Goal: Task Accomplishment & Management: Manage account settings

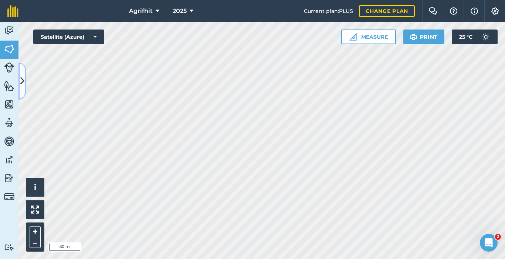
click at [23, 85] on icon at bounding box center [22, 81] width 4 height 13
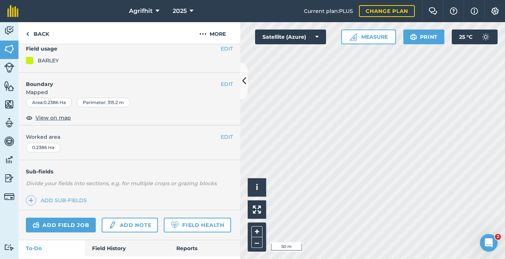
scroll to position [109, 0]
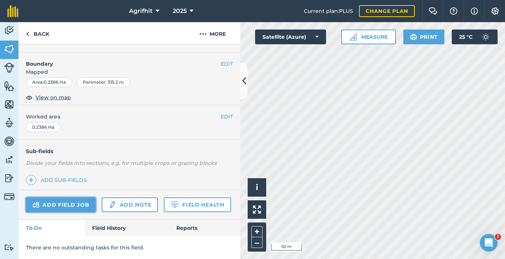
click at [65, 198] on link "Add field job" at bounding box center [61, 205] width 70 height 15
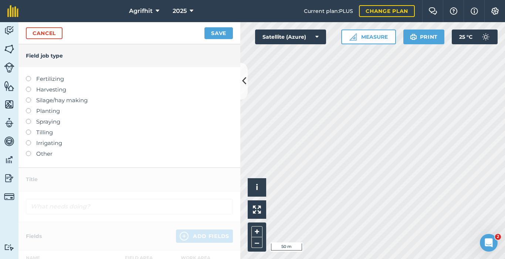
click at [28, 119] on label at bounding box center [31, 119] width 10 height 0
type input "Spraying"
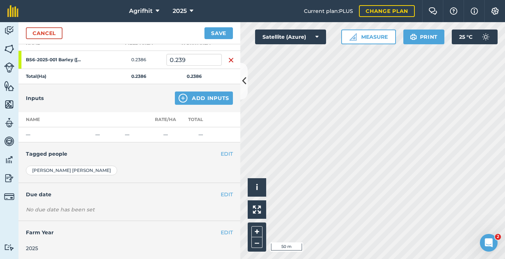
scroll to position [116, 0]
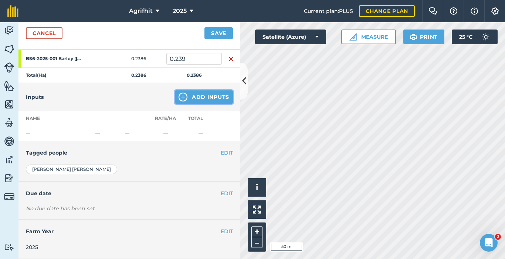
click at [210, 98] on button "Add Inputs" at bounding box center [204, 97] width 58 height 13
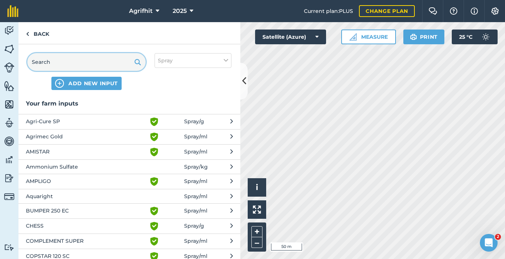
click at [68, 59] on input "text" at bounding box center [86, 62] width 118 height 18
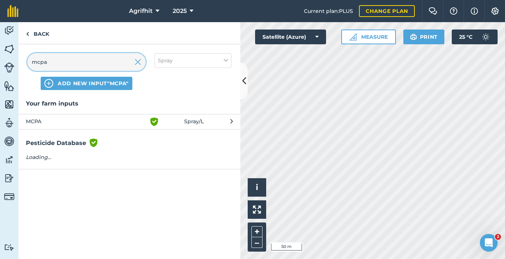
type input "mcpa"
click at [61, 123] on span "MCPA" at bounding box center [86, 121] width 121 height 9
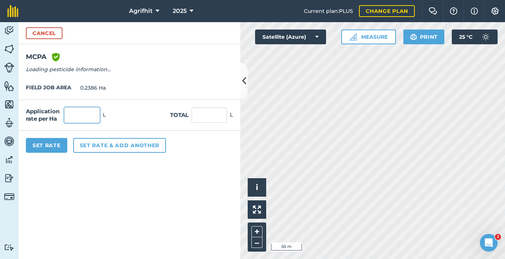
click at [81, 122] on input "text" at bounding box center [81, 115] width 35 height 16
type input "2"
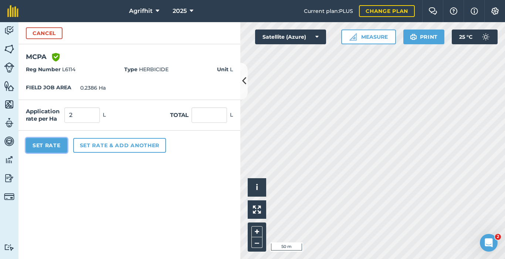
click at [45, 149] on button "Set Rate" at bounding box center [46, 145] width 41 height 15
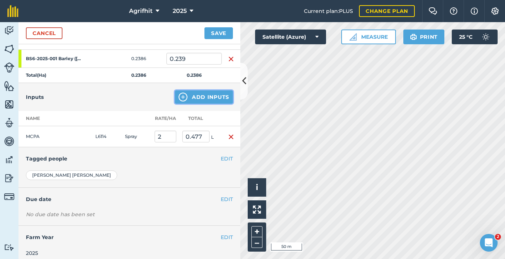
click at [205, 96] on button "Add Inputs" at bounding box center [204, 97] width 58 height 13
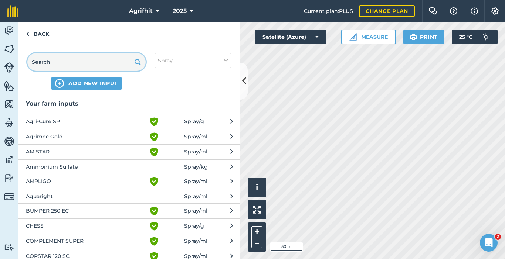
click at [75, 58] on input "text" at bounding box center [86, 62] width 118 height 18
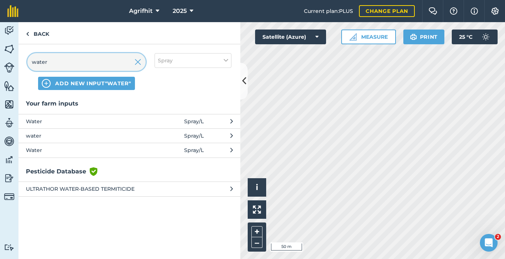
type input "water"
click at [49, 123] on span "Water" at bounding box center [86, 121] width 121 height 8
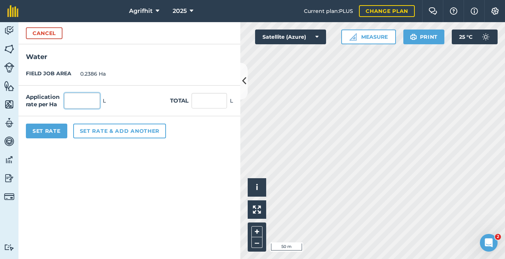
click at [96, 102] on input "text" at bounding box center [81, 101] width 35 height 16
type input "200"
type input "47.72"
click at [51, 134] on button "Set Rate" at bounding box center [46, 131] width 41 height 15
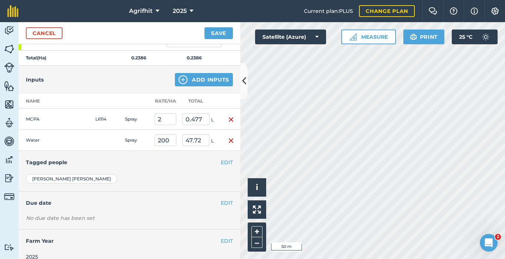
scroll to position [143, 0]
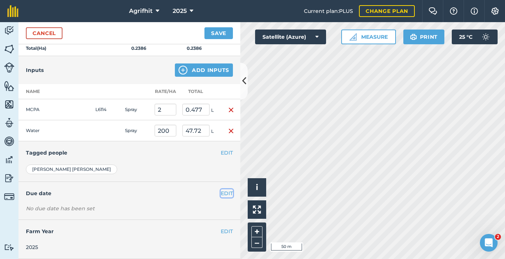
click at [223, 192] on button "EDIT" at bounding box center [227, 194] width 12 height 8
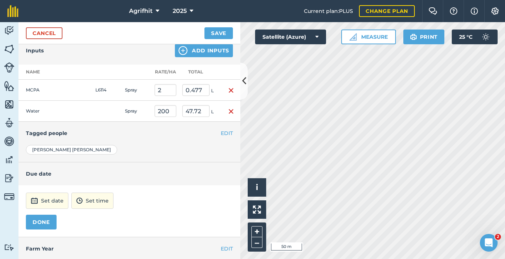
scroll to position [180, 0]
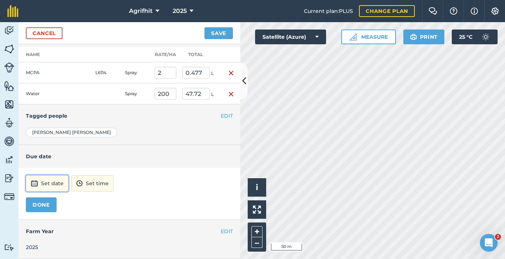
click at [48, 182] on button "Set date" at bounding box center [47, 183] width 42 height 16
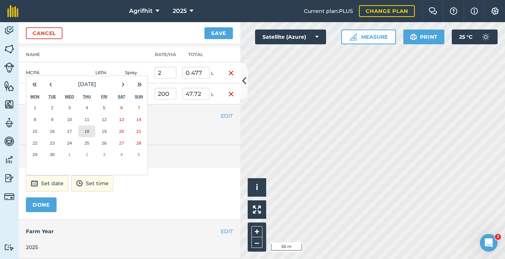
click at [92, 131] on button "18" at bounding box center [86, 132] width 17 height 12
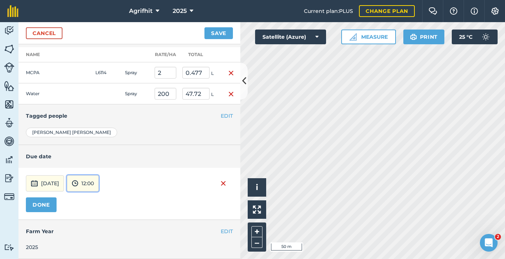
click at [99, 179] on button "12:00" at bounding box center [83, 183] width 32 height 16
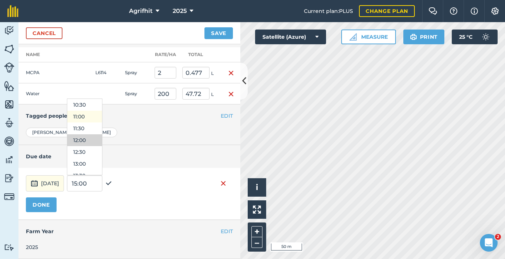
scroll to position [137, 0]
click at [101, 157] on button "08:00" at bounding box center [84, 157] width 35 height 12
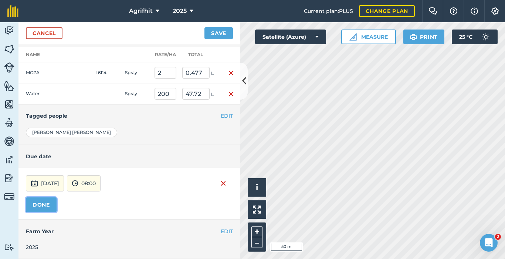
click at [40, 202] on button "DONE" at bounding box center [41, 205] width 31 height 15
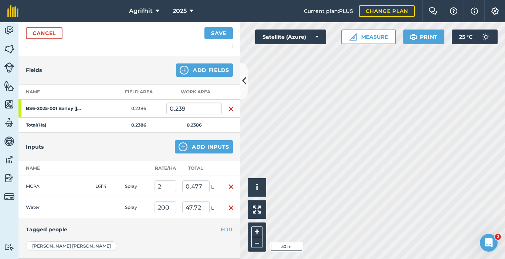
scroll to position [0, 0]
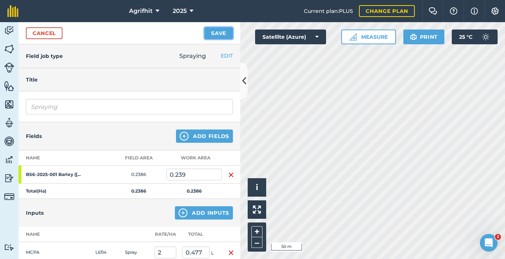
click at [218, 34] on button "Save" at bounding box center [218, 33] width 28 height 12
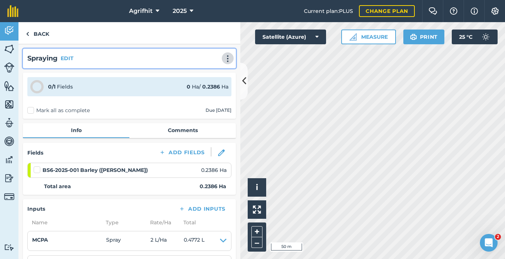
click at [223, 62] on img at bounding box center [227, 58] width 9 height 7
click at [205, 73] on link "Print" at bounding box center [211, 74] width 47 height 15
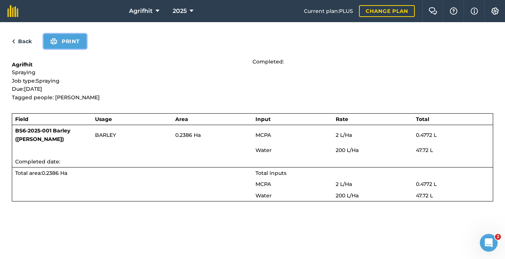
click at [72, 42] on button "Print" at bounding box center [65, 41] width 43 height 15
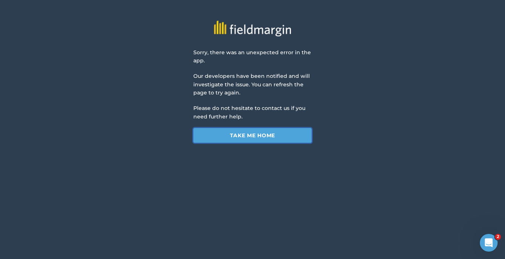
click at [224, 128] on link "Take me home" at bounding box center [252, 135] width 118 height 15
click at [249, 137] on link "Take me home" at bounding box center [252, 135] width 118 height 15
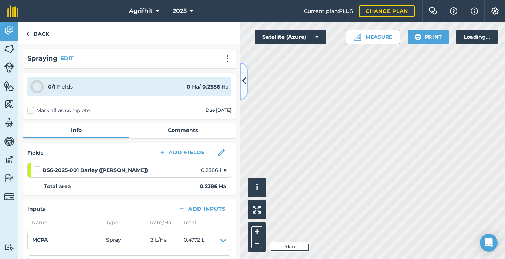
click at [244, 85] on icon at bounding box center [244, 81] width 4 height 13
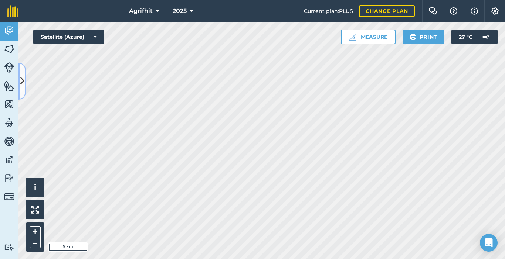
click at [21, 78] on icon at bounding box center [22, 81] width 4 height 13
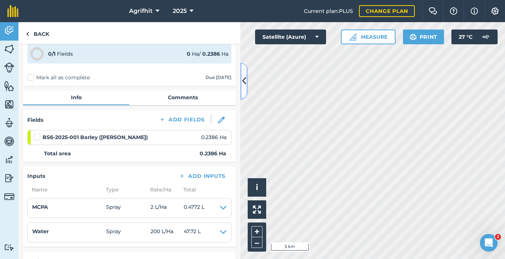
scroll to position [111, 0]
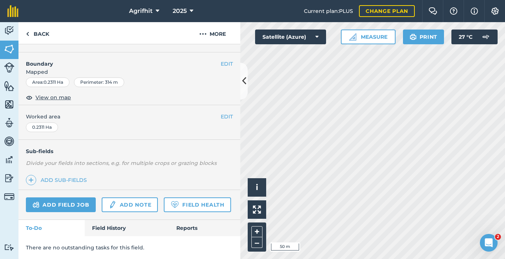
scroll to position [109, 0]
click at [72, 198] on link "Add field job" at bounding box center [61, 205] width 70 height 15
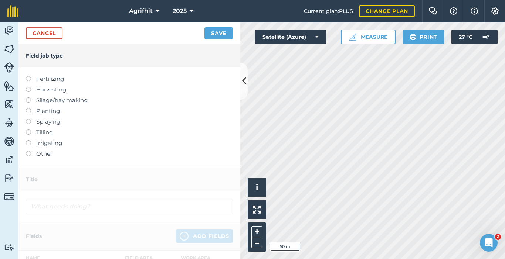
drag, startPoint x: 27, startPoint y: 123, endPoint x: 79, endPoint y: 136, distance: 53.0
click at [30, 119] on label at bounding box center [31, 119] width 10 height 0
type input "Spraying"
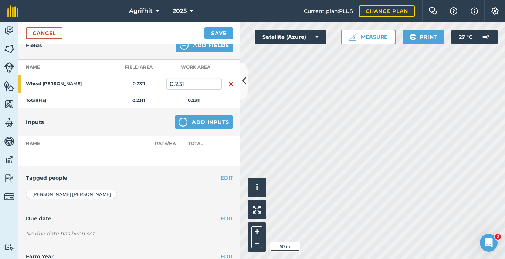
scroll to position [116, 0]
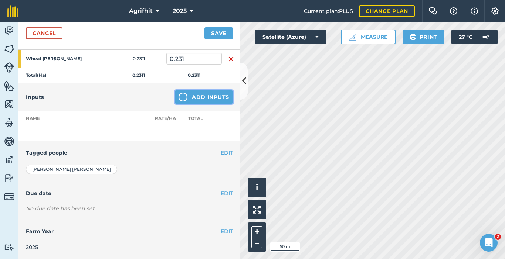
click at [208, 98] on button "Add Inputs" at bounding box center [204, 97] width 58 height 13
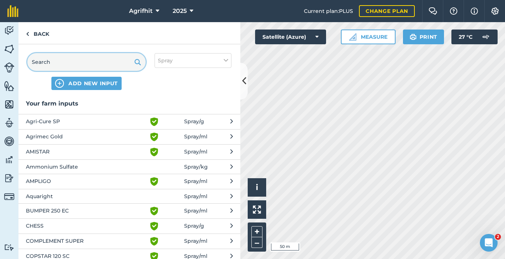
click at [69, 59] on input "text" at bounding box center [86, 62] width 118 height 18
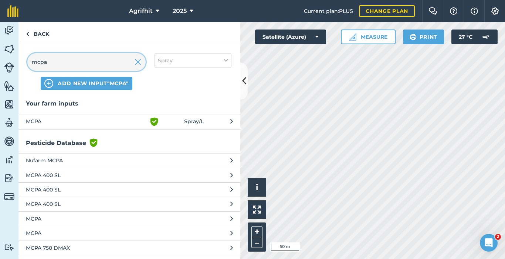
type input "mcpa"
click at [54, 122] on span "MCPA" at bounding box center [86, 121] width 121 height 9
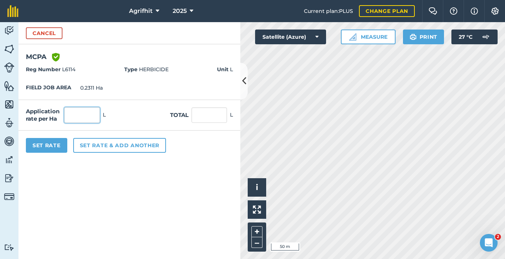
click at [84, 115] on input "text" at bounding box center [81, 115] width 35 height 16
type input "2"
type input "0.462"
click at [33, 144] on button "Set Rate" at bounding box center [46, 145] width 41 height 15
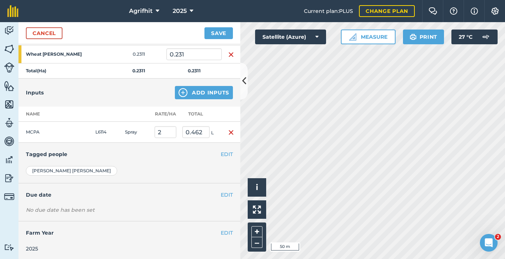
scroll to position [122, 0]
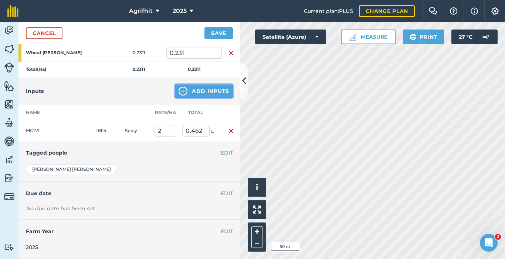
click at [205, 89] on button "Add Inputs" at bounding box center [204, 91] width 58 height 13
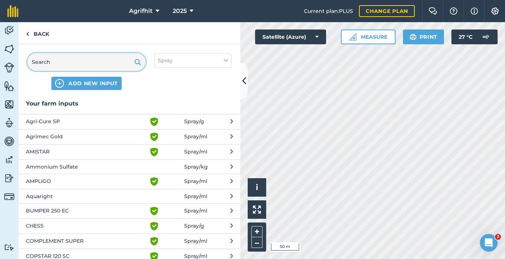
click at [104, 60] on input "text" at bounding box center [86, 62] width 118 height 18
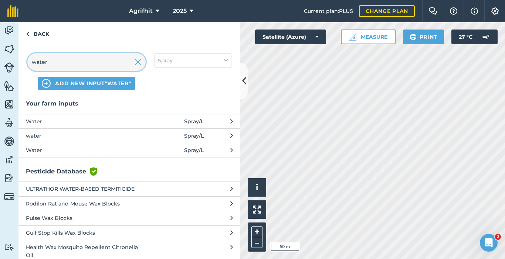
type input "water"
click at [57, 120] on span "Water" at bounding box center [86, 121] width 121 height 8
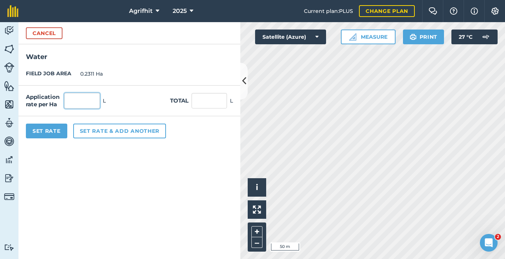
click at [87, 103] on input "text" at bounding box center [81, 101] width 35 height 16
type input "200"
type input "46.22"
click at [58, 135] on button "Set Rate" at bounding box center [46, 131] width 41 height 15
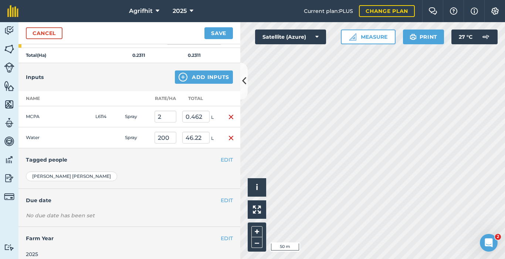
scroll to position [143, 0]
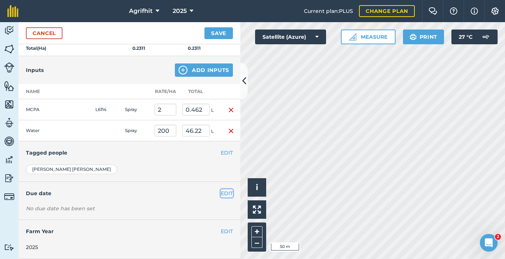
click at [221, 192] on button "EDIT" at bounding box center [227, 194] width 12 height 8
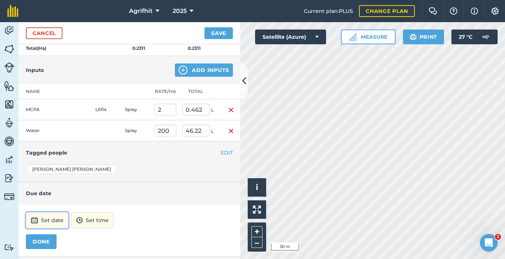
click at [58, 222] on button "Set date" at bounding box center [47, 220] width 42 height 16
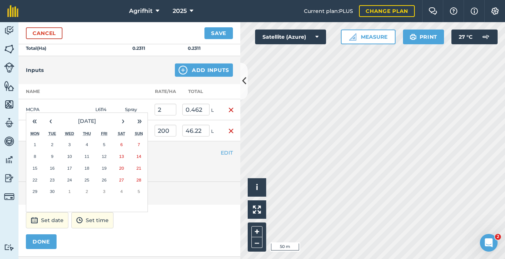
click at [54, 170] on abbr "16" at bounding box center [52, 168] width 5 height 5
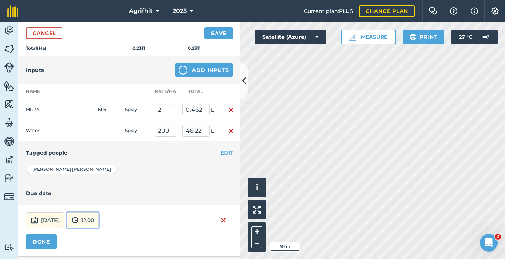
click at [96, 218] on button "12:00" at bounding box center [83, 220] width 32 height 16
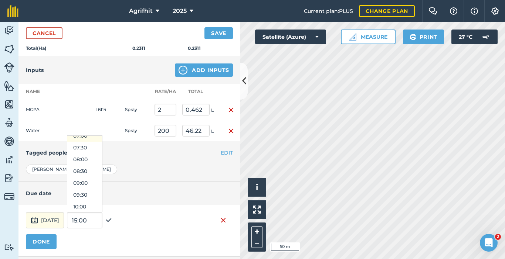
scroll to position [174, 0]
click at [98, 158] on button "08:00" at bounding box center [84, 157] width 35 height 12
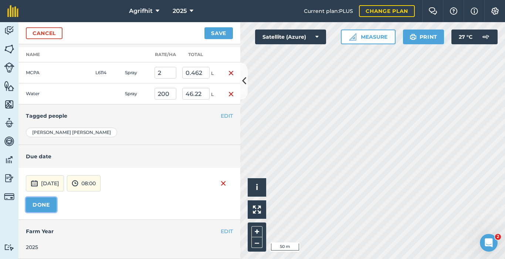
click at [47, 205] on button "DONE" at bounding box center [41, 205] width 31 height 15
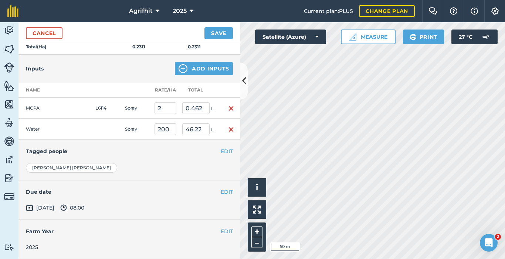
scroll to position [144, 0]
click at [222, 32] on button "Save" at bounding box center [218, 33] width 28 height 12
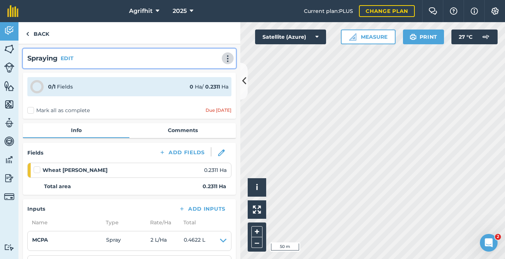
click at [224, 63] on button at bounding box center [227, 58] width 7 height 9
click at [205, 73] on link "Print" at bounding box center [211, 74] width 47 height 15
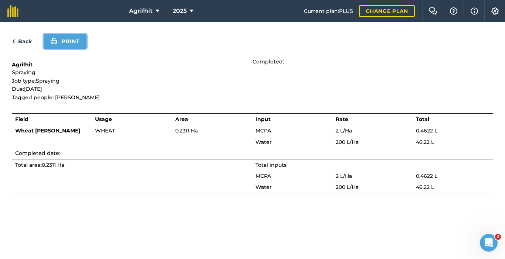
click at [69, 46] on button "Print" at bounding box center [65, 41] width 43 height 15
click at [80, 46] on button "Print" at bounding box center [65, 41] width 43 height 15
click at [23, 41] on link "Back" at bounding box center [22, 41] width 20 height 9
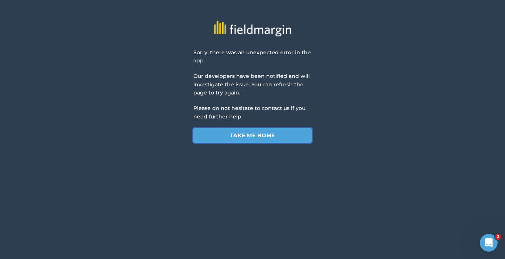
click at [280, 136] on link "Take me home" at bounding box center [252, 135] width 118 height 15
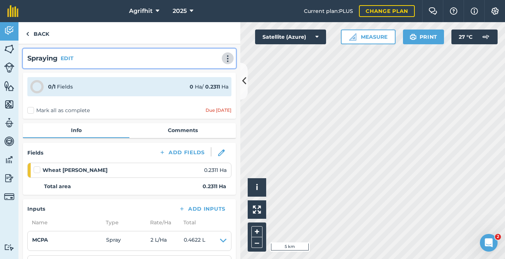
click at [223, 59] on img at bounding box center [227, 58] width 9 height 7
click at [199, 72] on link "Print" at bounding box center [211, 74] width 47 height 15
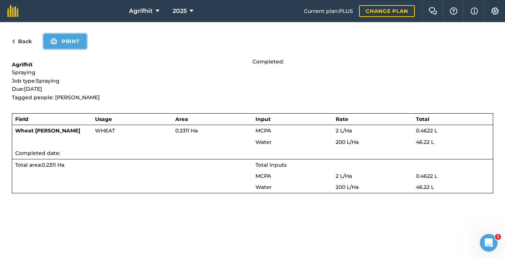
click at [63, 39] on button "Print" at bounding box center [65, 41] width 43 height 15
click at [20, 40] on link "Back" at bounding box center [22, 41] width 20 height 9
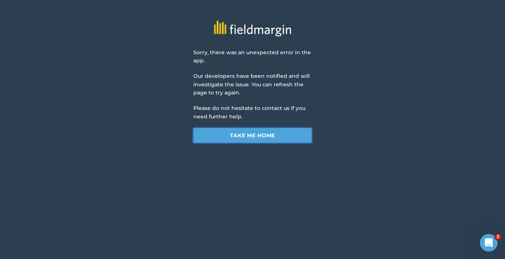
click at [273, 133] on link "Take me home" at bounding box center [252, 135] width 118 height 15
click at [271, 139] on link "Take me home" at bounding box center [252, 135] width 118 height 15
click at [282, 140] on link "Take me home" at bounding box center [252, 135] width 118 height 15
click at [263, 138] on link "Take me home" at bounding box center [252, 135] width 118 height 15
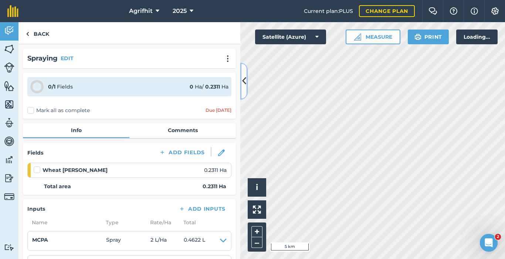
click at [243, 88] on button at bounding box center [243, 81] width 7 height 37
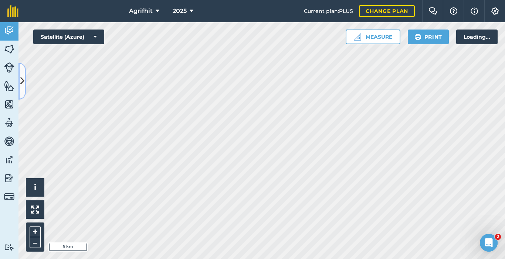
click at [23, 83] on icon at bounding box center [22, 81] width 4 height 13
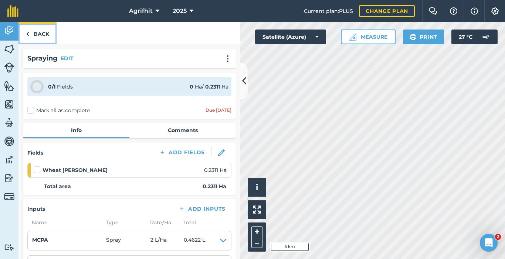
click at [26, 35] on img at bounding box center [27, 34] width 3 height 9
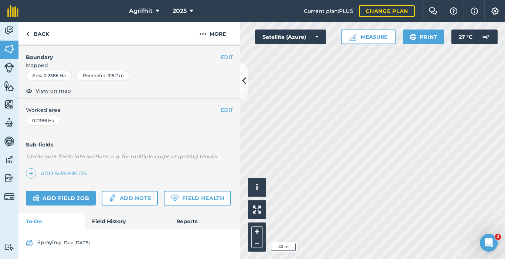
scroll to position [116, 0]
click at [67, 191] on link "Add field job" at bounding box center [61, 198] width 70 height 15
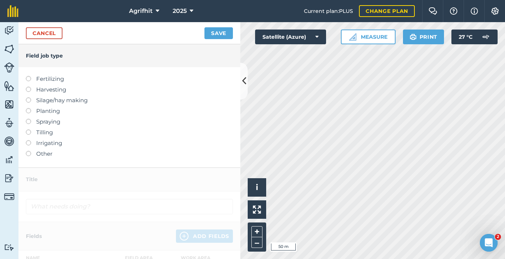
click at [29, 119] on label at bounding box center [31, 119] width 10 height 0
type input "Spraying"
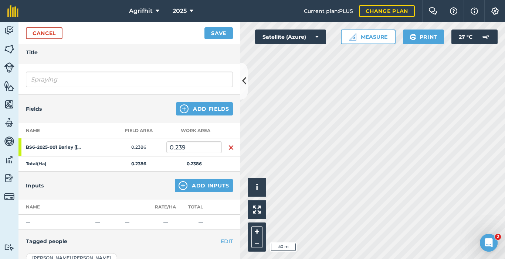
scroll to position [74, 0]
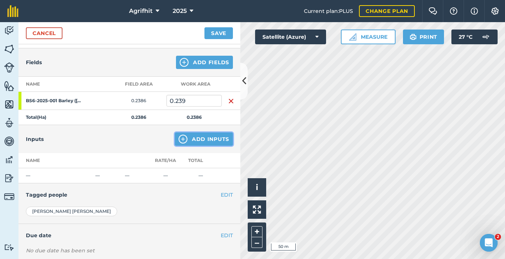
click at [211, 140] on button "Add Inputs" at bounding box center [204, 139] width 58 height 13
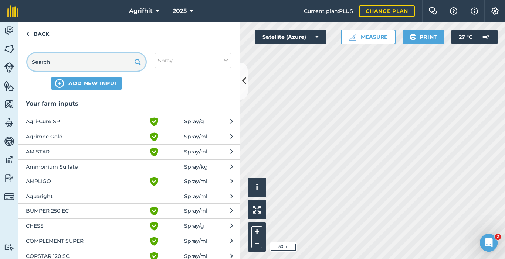
click at [67, 63] on input "text" at bounding box center [86, 62] width 118 height 18
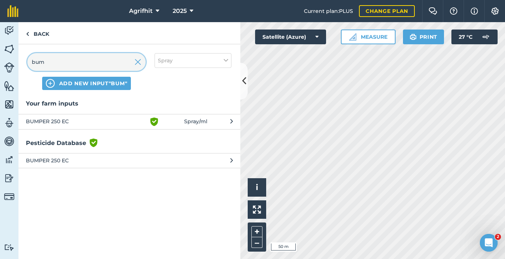
type input "bum"
click at [49, 121] on span "BUMPER 250 EC" at bounding box center [86, 121] width 121 height 9
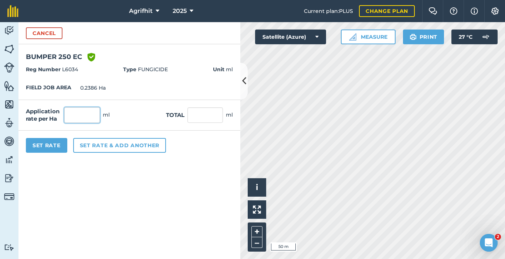
click at [86, 118] on input "text" at bounding box center [81, 115] width 35 height 16
type input "500"
type input "119.3"
click at [46, 147] on button "Set Rate" at bounding box center [46, 145] width 41 height 15
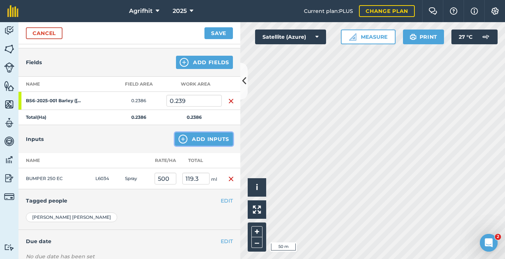
click at [192, 143] on button "Add Inputs" at bounding box center [204, 139] width 58 height 13
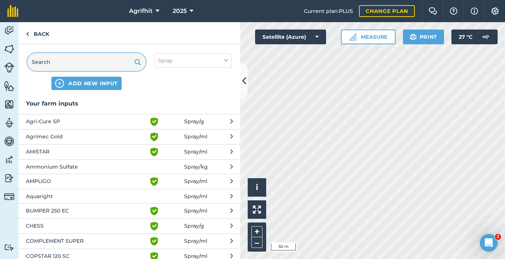
click at [69, 60] on input "text" at bounding box center [86, 62] width 118 height 18
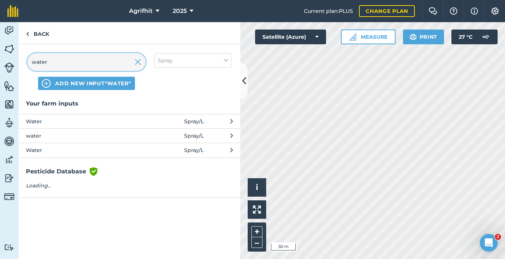
type input "water"
click at [55, 120] on span "Water" at bounding box center [86, 121] width 121 height 8
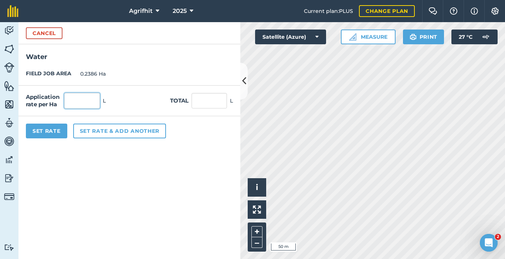
click at [72, 105] on input "text" at bounding box center [81, 101] width 35 height 16
type input "200"
type input "47.72"
click at [50, 130] on button "Set Rate" at bounding box center [46, 131] width 41 height 15
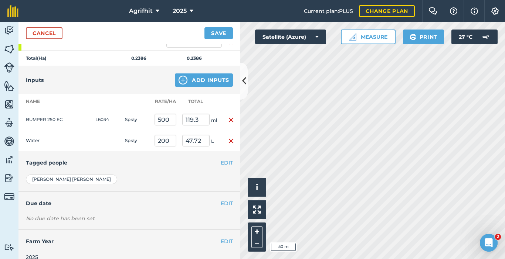
scroll to position [143, 0]
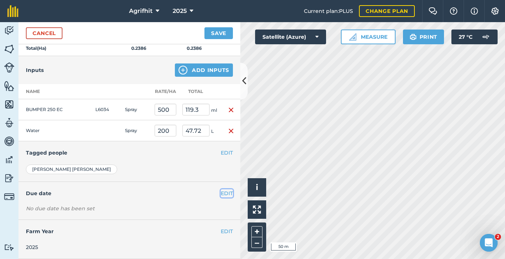
click at [222, 191] on button "EDIT" at bounding box center [227, 194] width 12 height 8
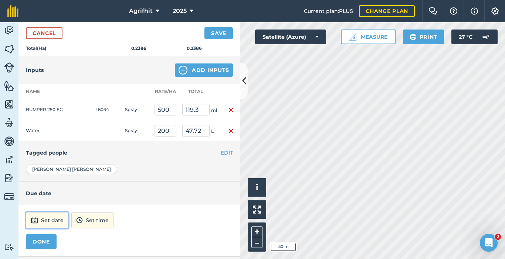
click at [55, 219] on button "Set date" at bounding box center [47, 220] width 42 height 16
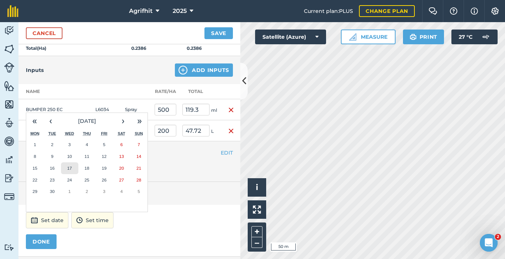
click at [70, 167] on abbr "17" at bounding box center [69, 168] width 5 height 5
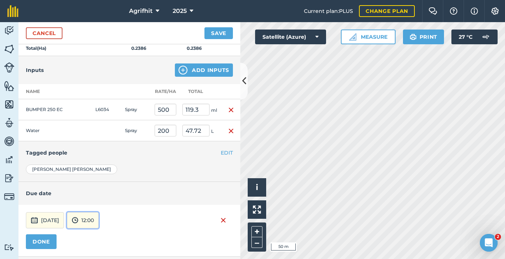
click at [99, 219] on button "12:00" at bounding box center [83, 220] width 32 height 16
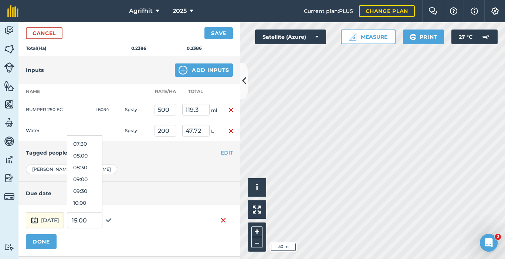
scroll to position [174, 0]
click at [98, 158] on button "08:00" at bounding box center [84, 157] width 35 height 12
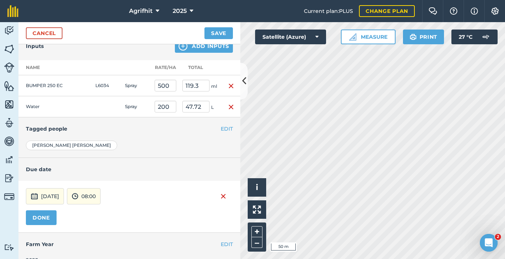
scroll to position [180, 0]
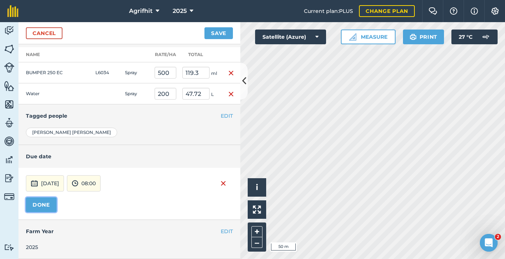
click at [39, 203] on button "DONE" at bounding box center [41, 205] width 31 height 15
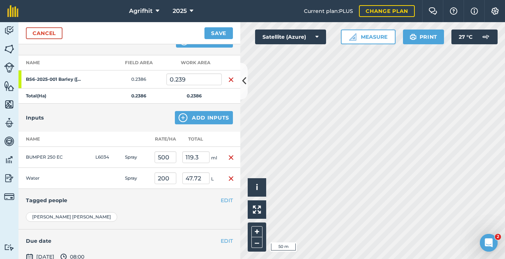
scroll to position [71, 0]
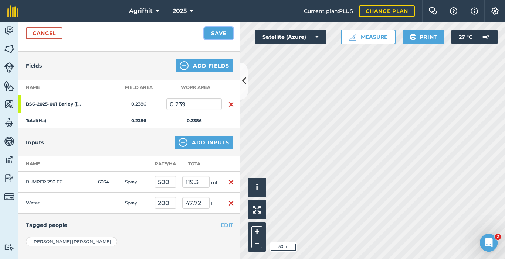
click at [221, 37] on button "Save" at bounding box center [218, 33] width 28 height 12
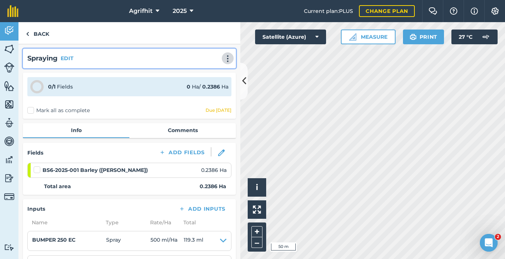
click at [223, 58] on img at bounding box center [227, 58] width 9 height 7
click at [204, 75] on link "Print" at bounding box center [211, 74] width 47 height 15
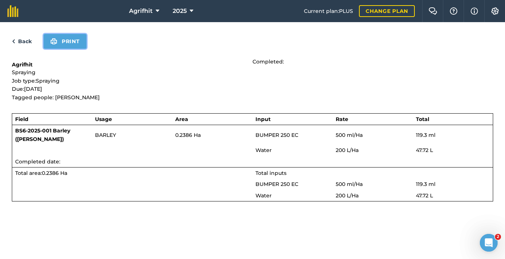
click at [76, 42] on button "Print" at bounding box center [65, 41] width 43 height 15
click at [16, 41] on link "Back" at bounding box center [22, 41] width 20 height 9
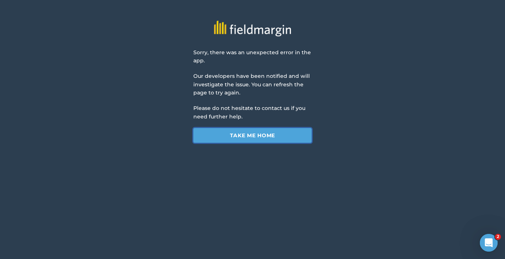
click at [253, 135] on link "Take me home" at bounding box center [252, 135] width 118 height 15
click at [269, 134] on link "Take me home" at bounding box center [252, 135] width 118 height 15
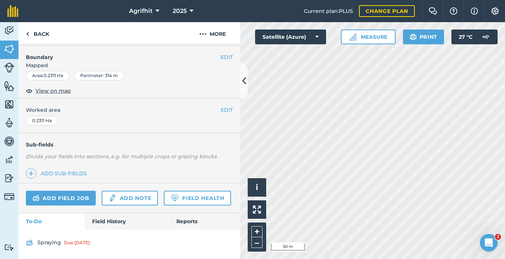
scroll to position [116, 0]
click at [78, 191] on link "Add field job" at bounding box center [61, 198] width 70 height 15
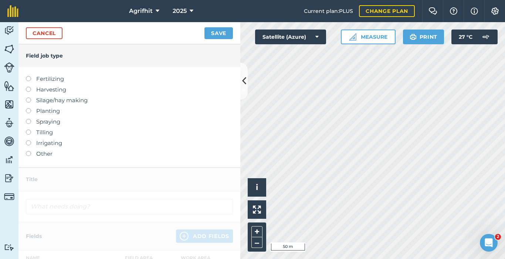
click at [30, 119] on label at bounding box center [31, 119] width 10 height 0
type input "Spraying"
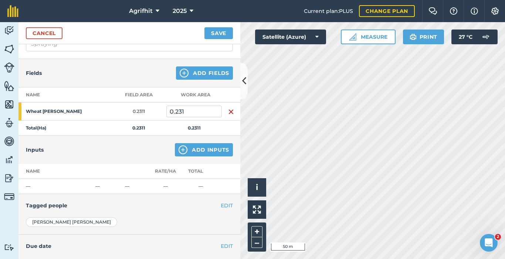
scroll to position [111, 0]
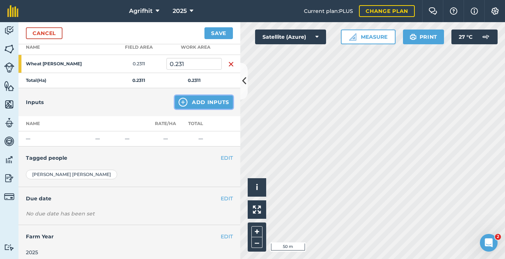
click at [197, 103] on button "Add Inputs" at bounding box center [204, 102] width 58 height 13
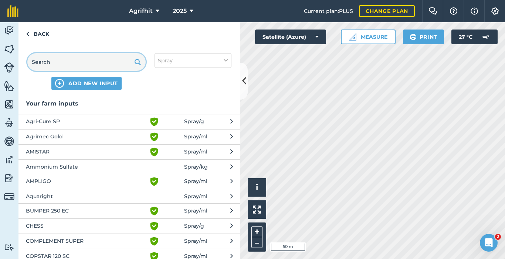
click at [82, 61] on input "text" at bounding box center [86, 62] width 118 height 18
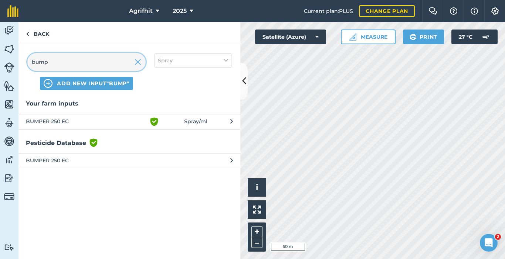
type input "bump"
click at [67, 120] on span "BUMPER 250 EC" at bounding box center [86, 121] width 121 height 9
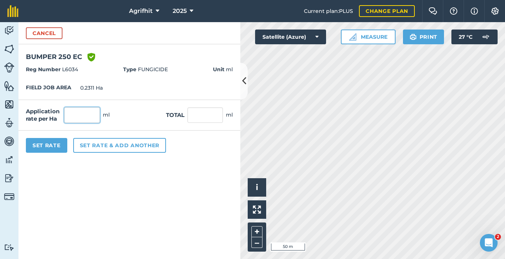
click at [78, 118] on input "text" at bounding box center [81, 115] width 35 height 16
click at [90, 116] on input "text" at bounding box center [81, 115] width 35 height 16
type input "500"
type input "115.55"
click at [48, 146] on button "Set Rate" at bounding box center [46, 145] width 41 height 15
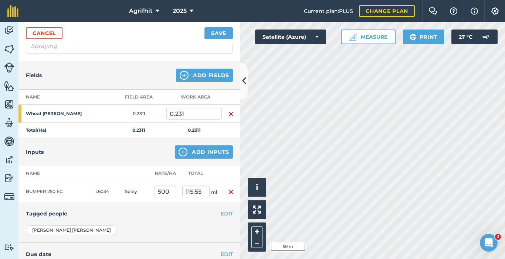
scroll to position [48, 0]
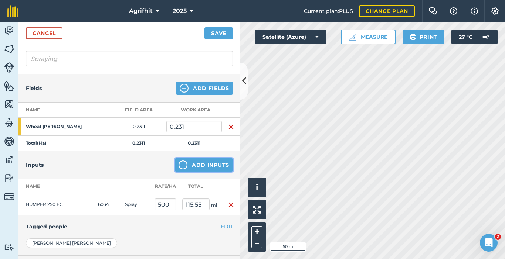
click at [204, 167] on button "Add Inputs" at bounding box center [204, 164] width 58 height 13
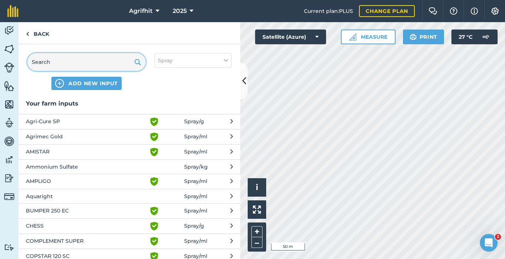
click at [66, 63] on input "text" at bounding box center [86, 62] width 118 height 18
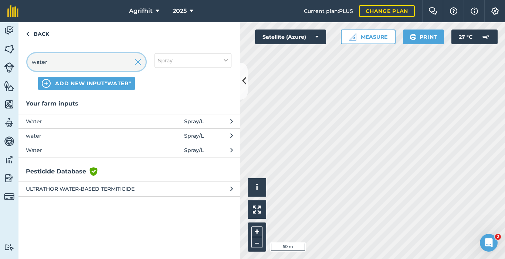
type input "water"
click at [52, 122] on span "Water" at bounding box center [86, 121] width 121 height 8
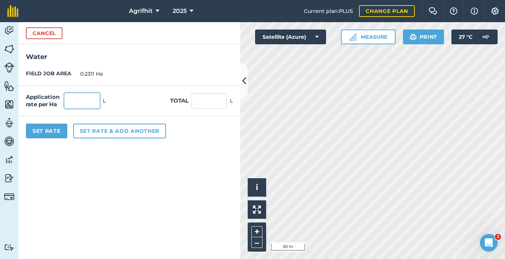
click at [75, 101] on input "text" at bounding box center [81, 101] width 35 height 16
type input "200"
type input "46.22"
click at [56, 130] on button "Set Rate" at bounding box center [46, 131] width 41 height 15
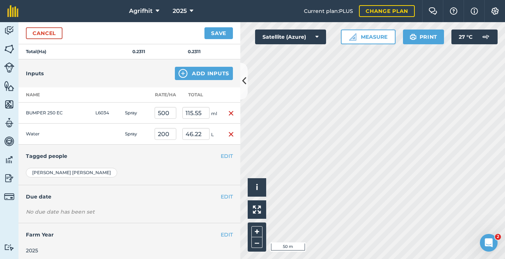
scroll to position [143, 0]
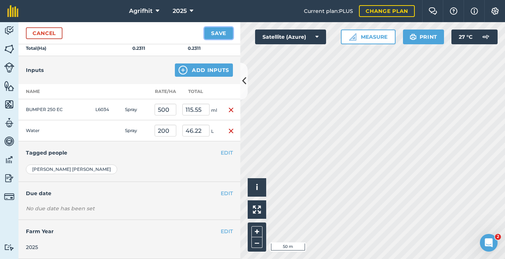
click at [224, 34] on button "Save" at bounding box center [218, 33] width 28 height 12
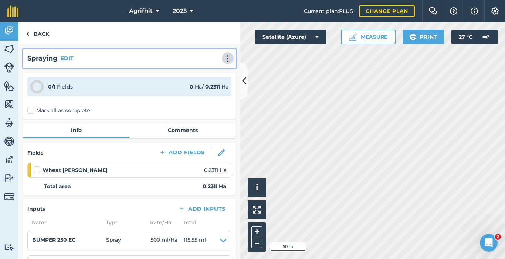
click at [223, 61] on img at bounding box center [227, 58] width 9 height 7
click at [205, 75] on link "Print" at bounding box center [211, 74] width 47 height 15
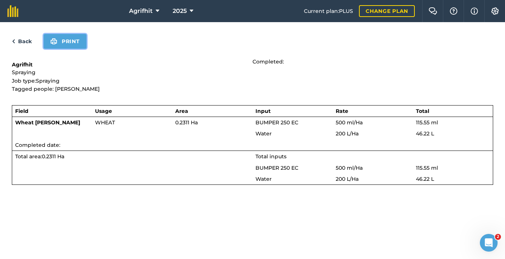
click at [63, 41] on button "Print" at bounding box center [65, 41] width 43 height 15
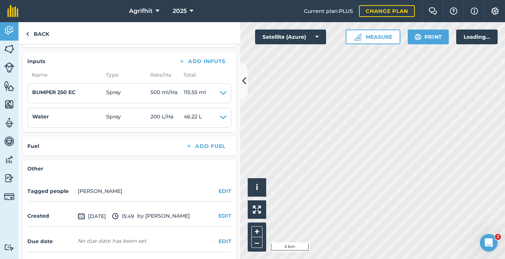
scroll to position [174, 0]
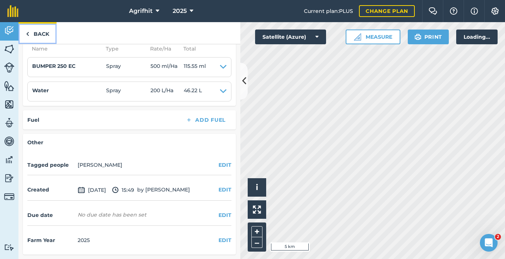
click at [26, 37] on img at bounding box center [27, 34] width 3 height 9
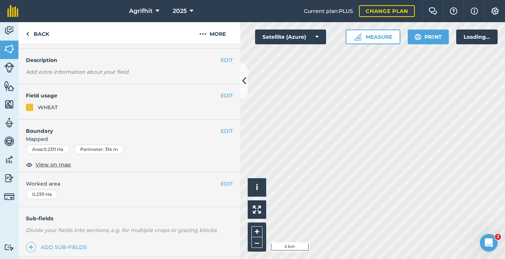
scroll to position [130, 0]
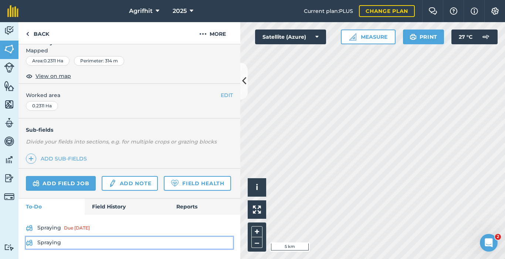
click at [43, 243] on link "Spraying" at bounding box center [129, 243] width 207 height 12
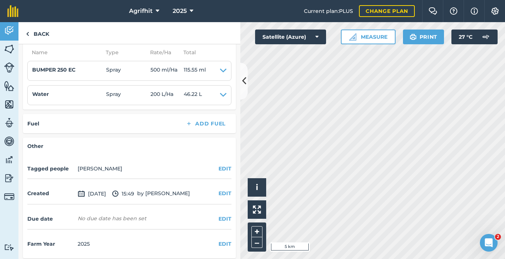
scroll to position [174, 0]
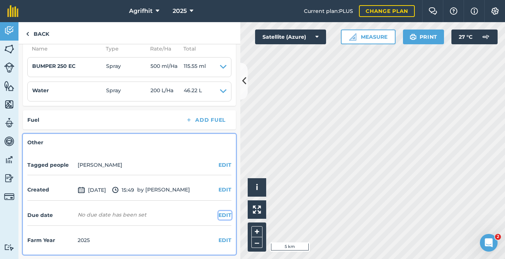
click at [218, 216] on button "EDIT" at bounding box center [224, 215] width 13 height 8
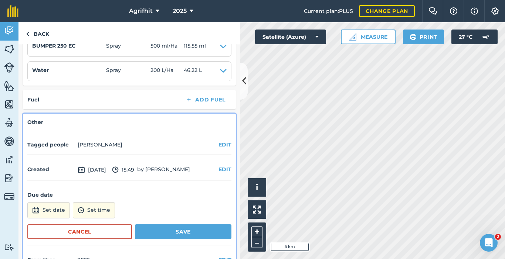
scroll to position [214, 0]
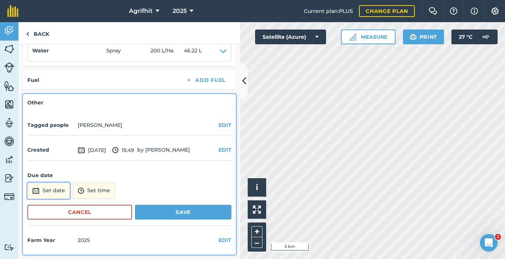
click at [59, 192] on button "Set date" at bounding box center [48, 191] width 42 height 16
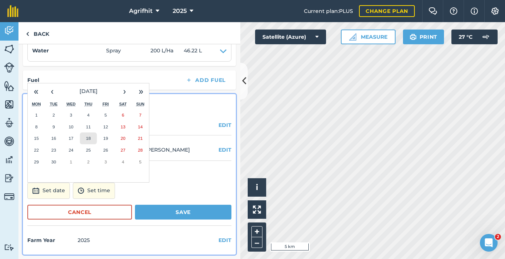
click at [89, 139] on abbr "18" at bounding box center [88, 138] width 5 height 5
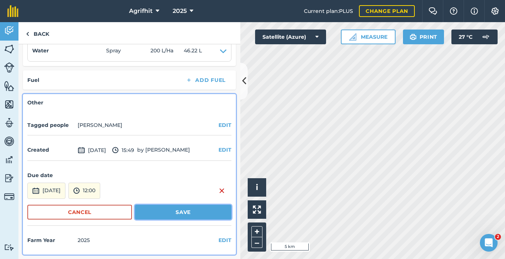
click at [167, 215] on button "Save" at bounding box center [183, 212] width 96 height 15
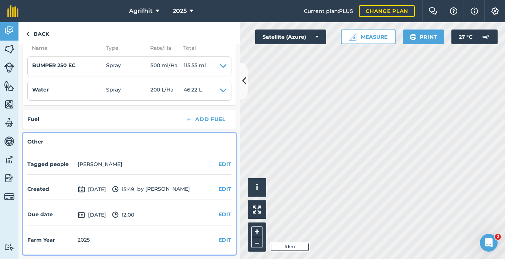
scroll to position [175, 0]
click at [218, 217] on button "EDIT" at bounding box center [224, 215] width 13 height 8
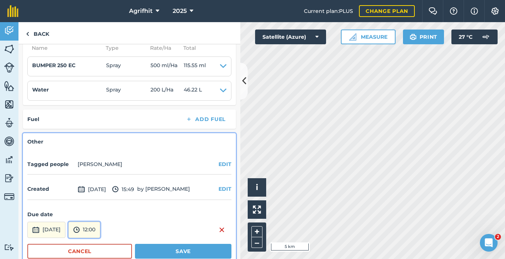
click at [100, 228] on button "12:00" at bounding box center [84, 230] width 32 height 16
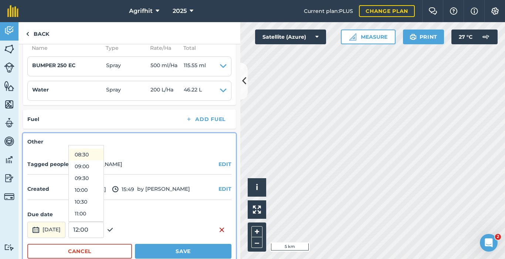
scroll to position [174, 0]
click at [100, 166] on button "08:00" at bounding box center [86, 166] width 35 height 12
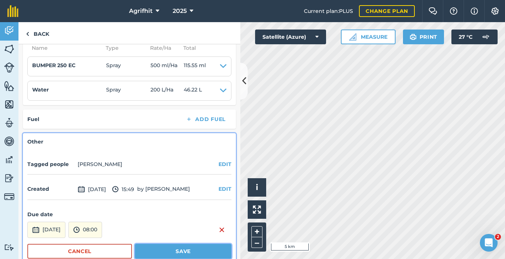
click at [180, 251] on button "Save" at bounding box center [183, 251] width 96 height 15
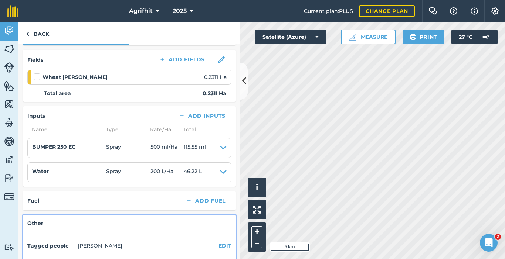
scroll to position [0, 0]
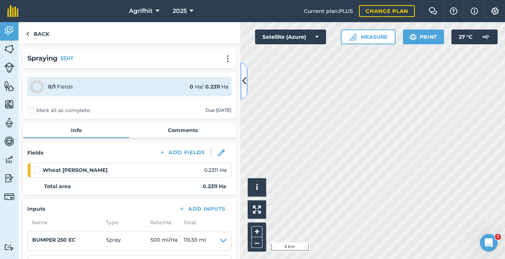
click at [245, 81] on icon at bounding box center [244, 81] width 4 height 13
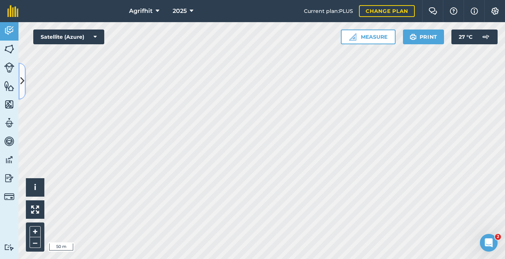
click at [25, 87] on button at bounding box center [21, 81] width 7 height 37
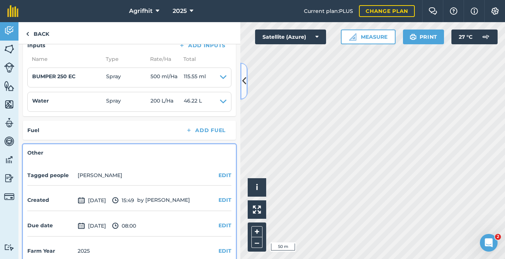
scroll to position [175, 0]
